Goal: Transaction & Acquisition: Purchase product/service

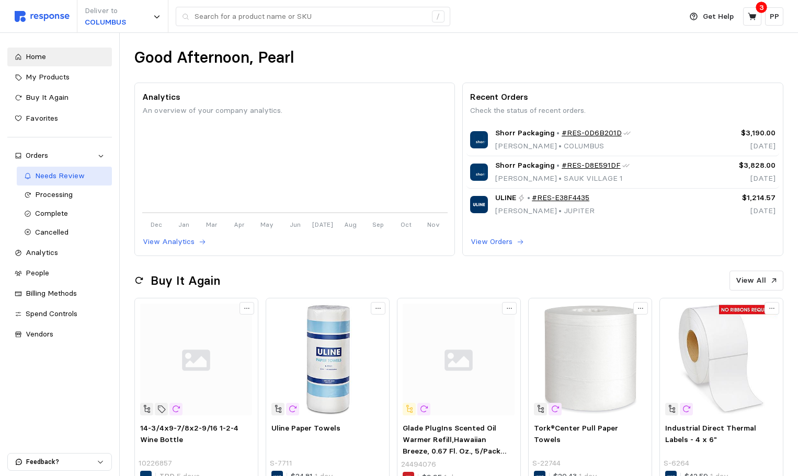
click at [66, 183] on link "Needs Review" at bounding box center [64, 176] width 95 height 19
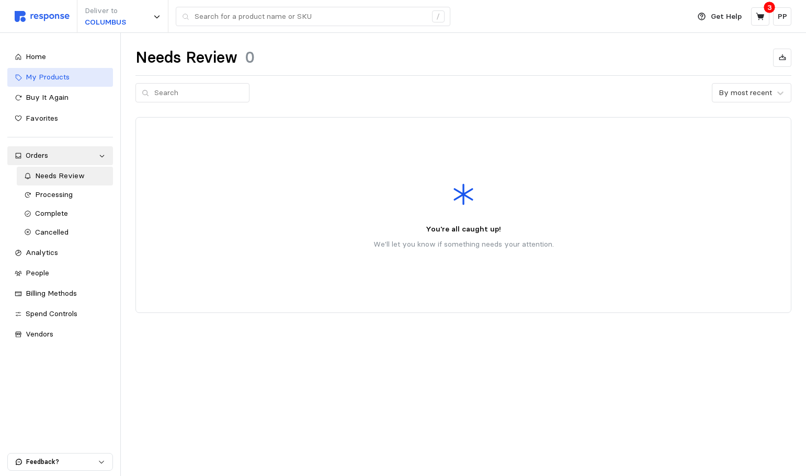
click at [49, 81] on span "My Products" at bounding box center [48, 76] width 44 height 9
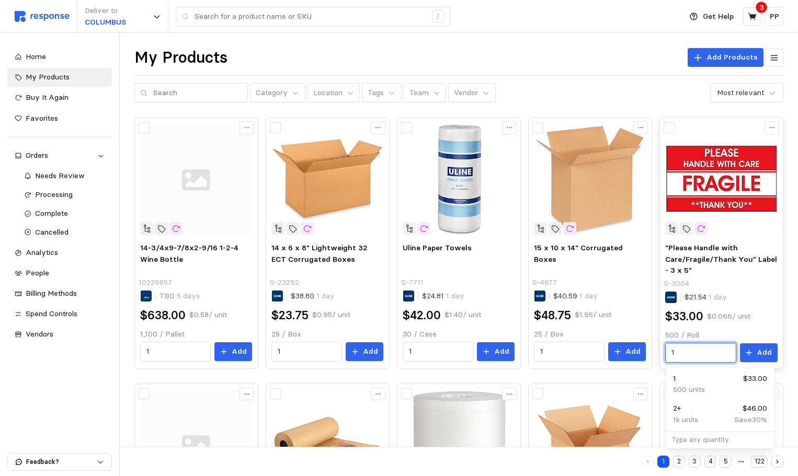
click at [710, 355] on input "1" at bounding box center [700, 353] width 59 height 19
drag, startPoint x: 693, startPoint y: 350, endPoint x: 626, endPoint y: 354, distance: 67.6
type input "5"
type input "12"
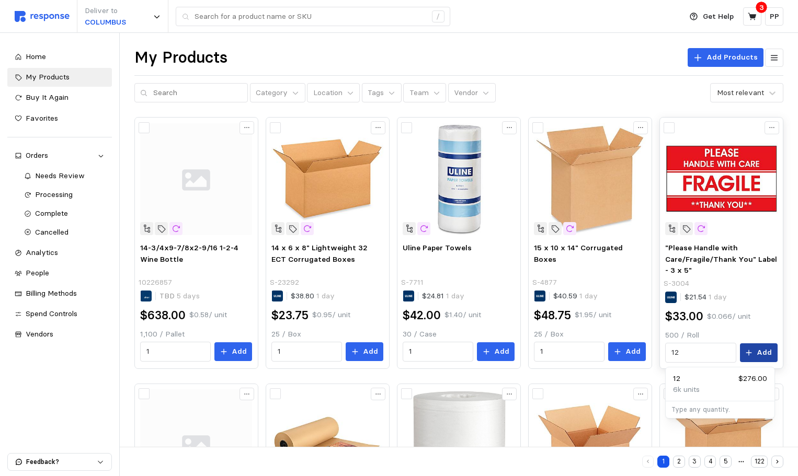
click at [758, 352] on button "Add" at bounding box center [759, 353] width 38 height 19
click at [454, 96] on p "Vendor" at bounding box center [466, 93] width 24 height 12
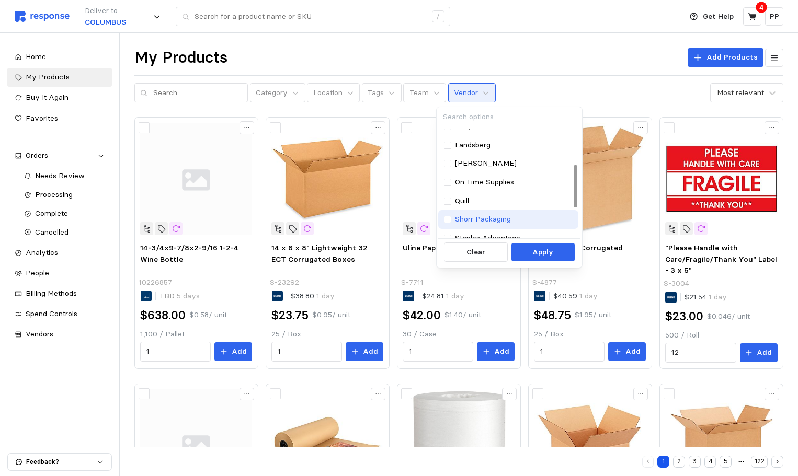
scroll to position [52, 0]
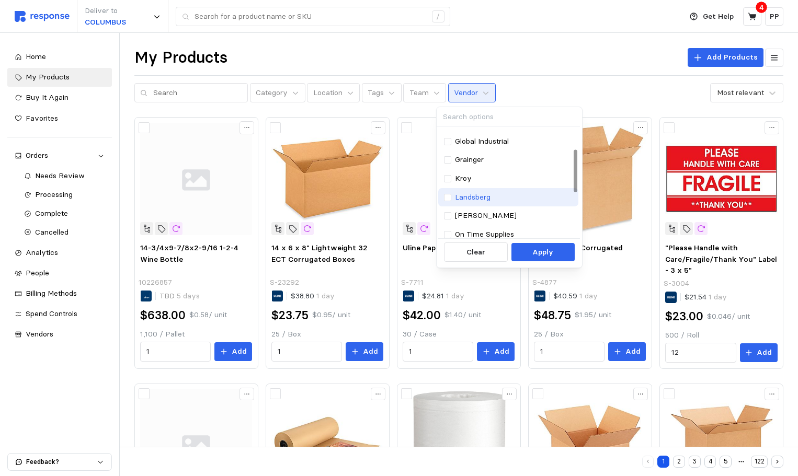
click at [462, 200] on p "Landsberg" at bounding box center [473, 198] width 36 height 12
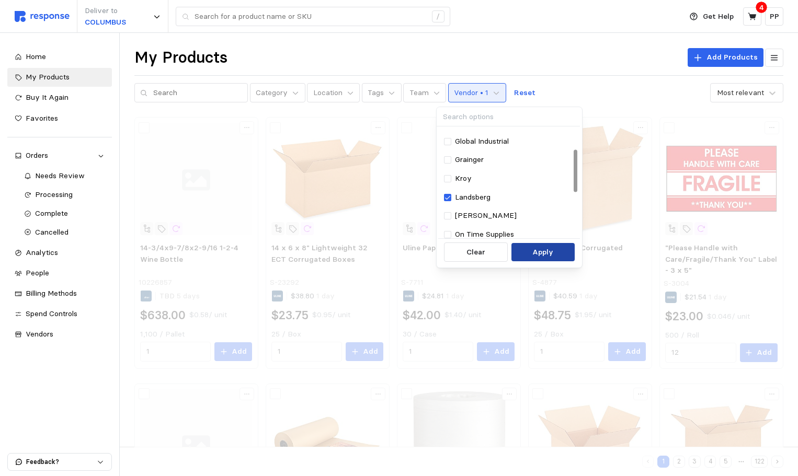
click at [545, 258] on button "Apply" at bounding box center [542, 252] width 63 height 19
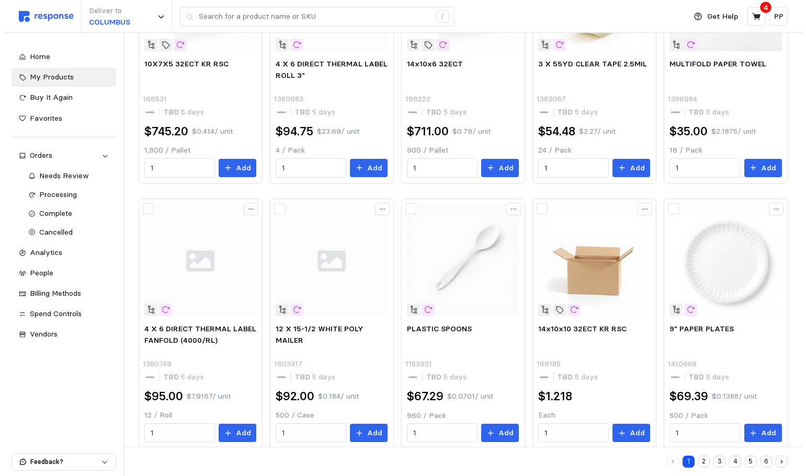
scroll to position [466, 0]
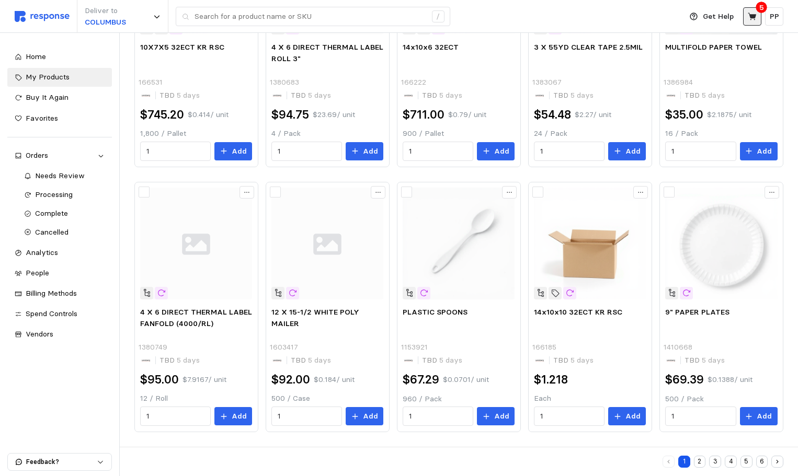
click at [751, 21] on icon at bounding box center [752, 16] width 9 height 9
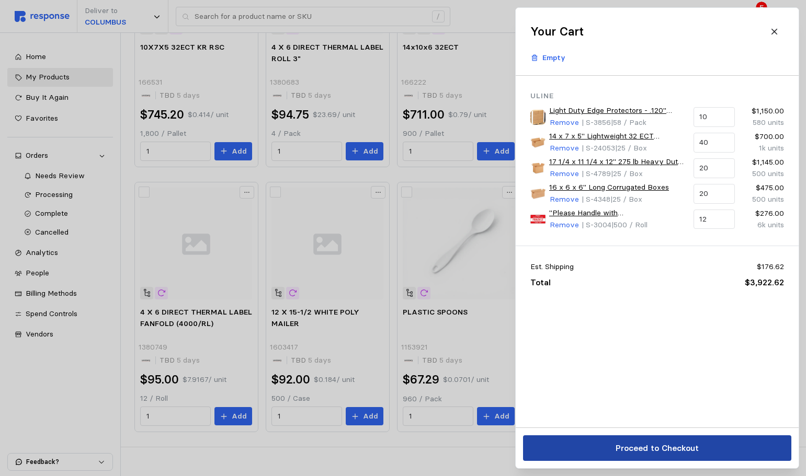
click at [619, 455] on p "Proceed to Checkout" at bounding box center [656, 448] width 83 height 13
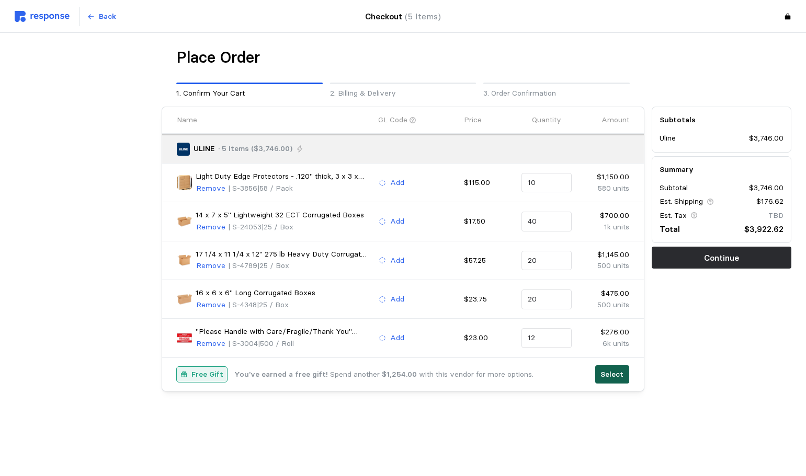
click at [623, 373] on p "Select" at bounding box center [611, 375] width 23 height 12
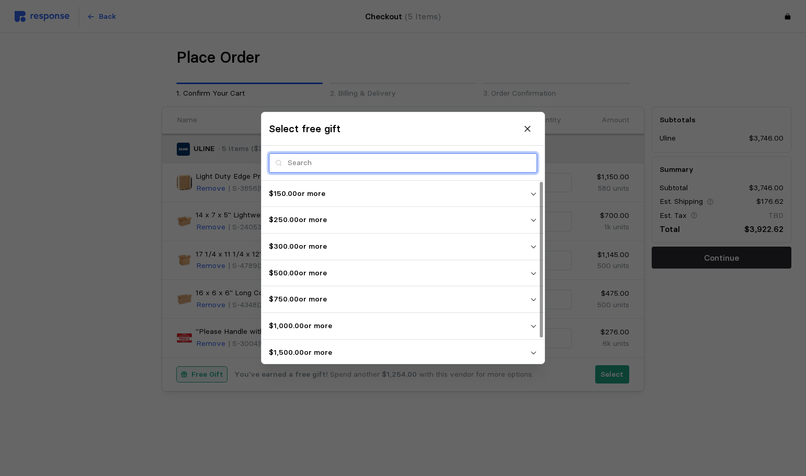
click at [322, 158] on input "text" at bounding box center [409, 163] width 243 height 19
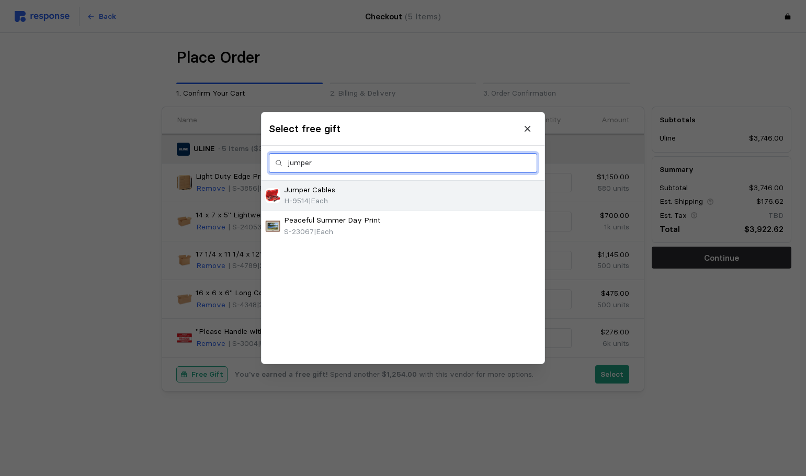
type input "jumper"
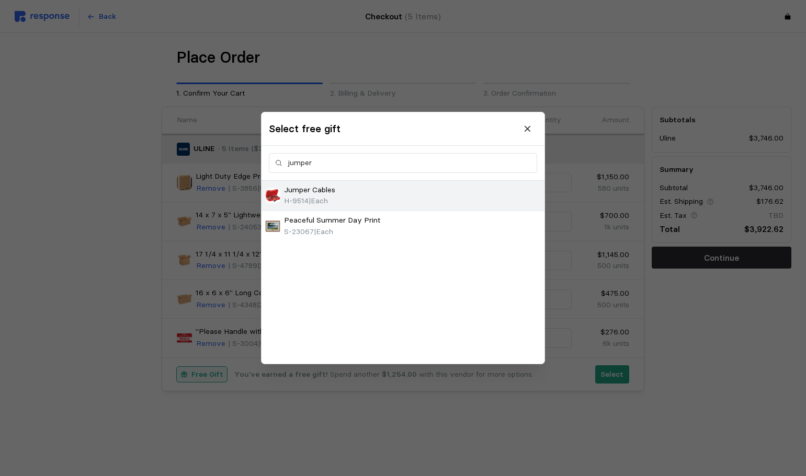
click at [349, 200] on div "Jumper Cables H-9514 | Each" at bounding box center [403, 196] width 276 height 22
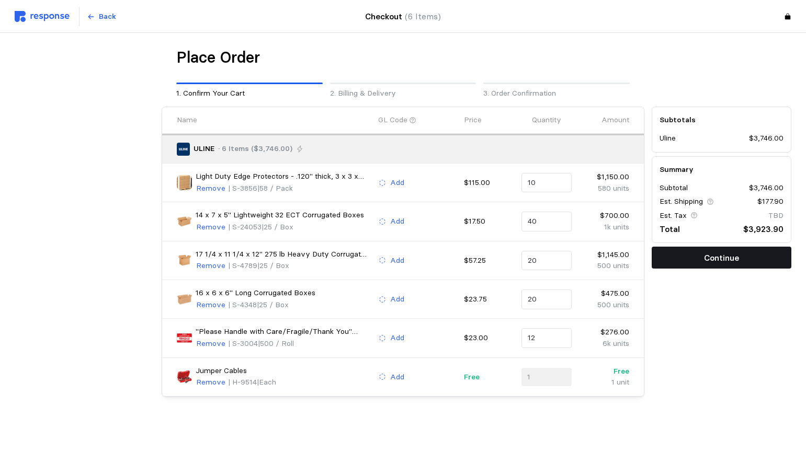
click at [709, 259] on p "Continue" at bounding box center [721, 258] width 35 height 13
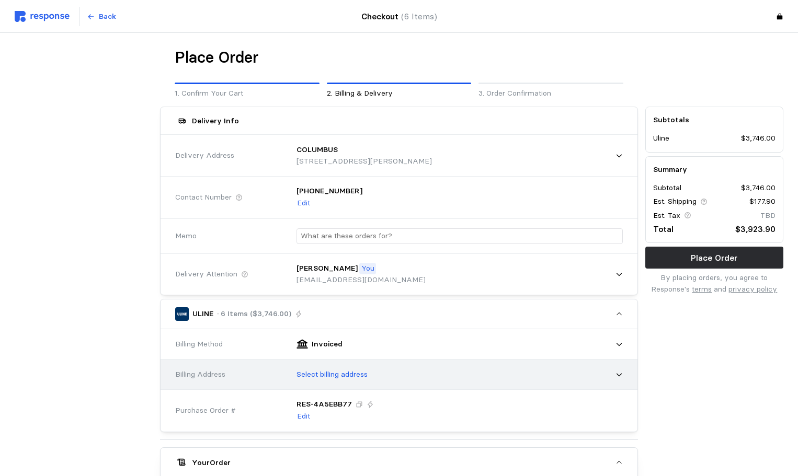
click at [321, 366] on div "Select billing address" at bounding box center [456, 375] width 334 height 26
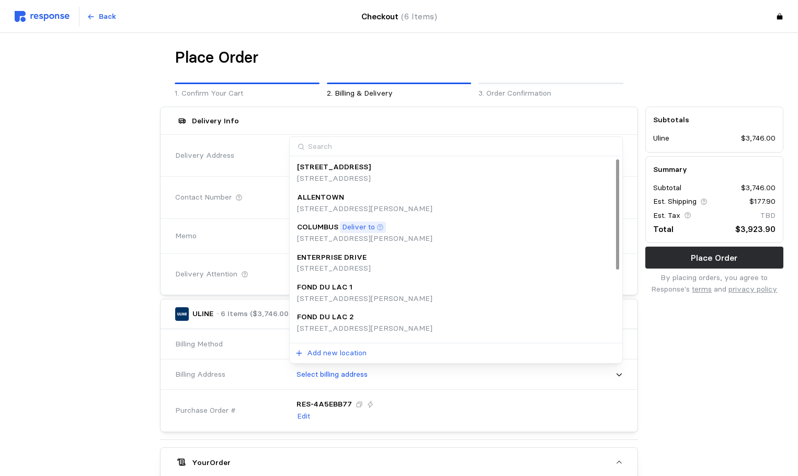
click at [361, 223] on p "Deliver to" at bounding box center [358, 228] width 33 height 12
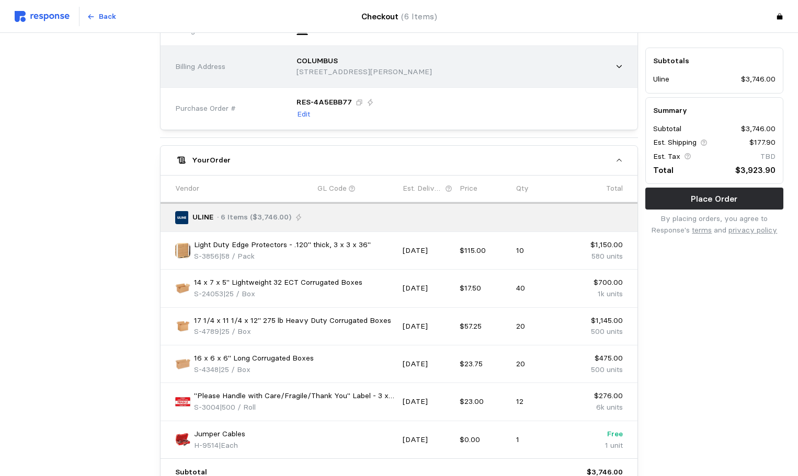
scroll to position [463, 0]
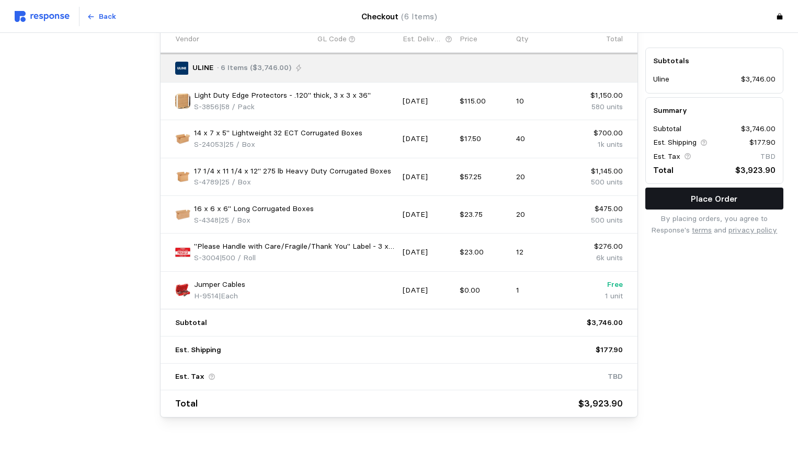
click at [713, 196] on p "Place Order" at bounding box center [714, 198] width 47 height 13
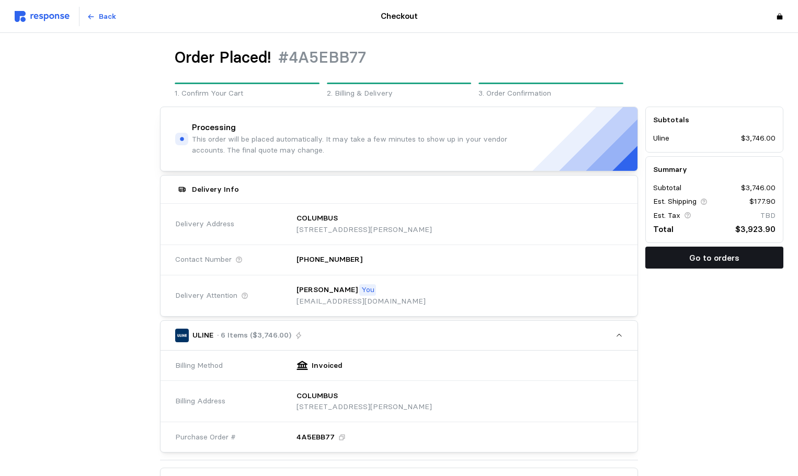
click at [666, 257] on button "Go to orders" at bounding box center [714, 258] width 138 height 22
